Goal: Navigation & Orientation: Find specific page/section

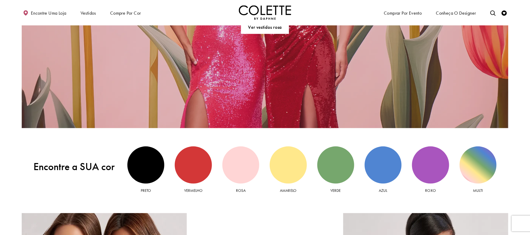
scroll to position [589, 0]
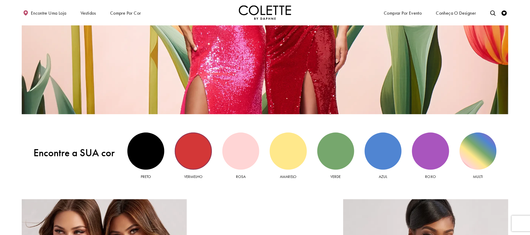
click at [180, 146] on div "Vista vermelha" at bounding box center [193, 150] width 37 height 37
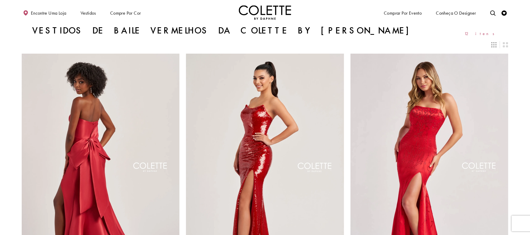
click at [340, 35] on div "Vestidos de baile vermelhos da Colette by Daphne 12 itens" at bounding box center [265, 30] width 487 height 10
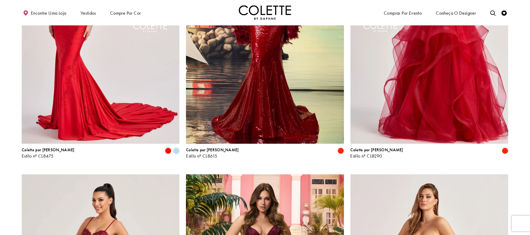
scroll to position [707, 0]
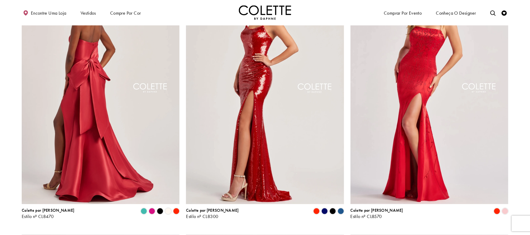
scroll to position [0, 0]
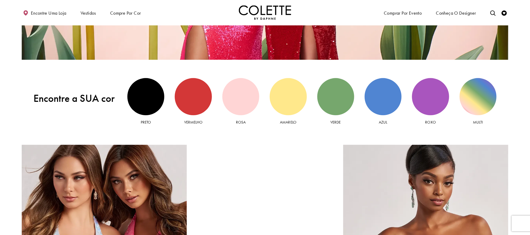
scroll to position [669, 0]
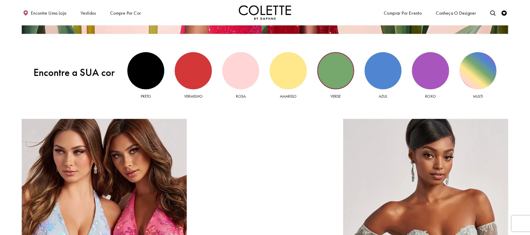
click at [327, 76] on div "Vista verde" at bounding box center [335, 70] width 37 height 37
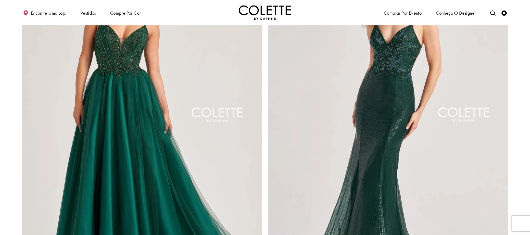
scroll to position [1296, 0]
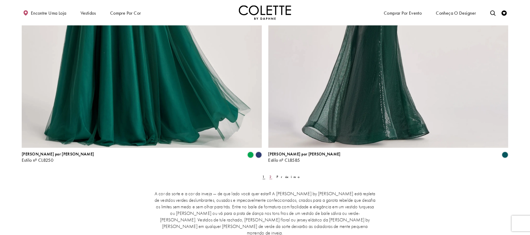
click at [270, 177] on font "2" at bounding box center [271, 177] width 3 height 4
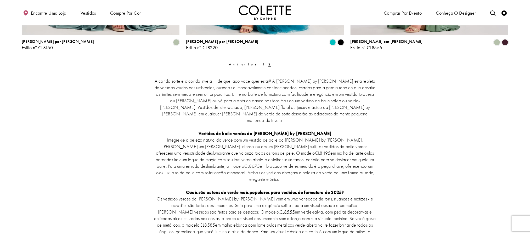
scroll to position [264, 0]
